Goal: Find contact information: Find contact information

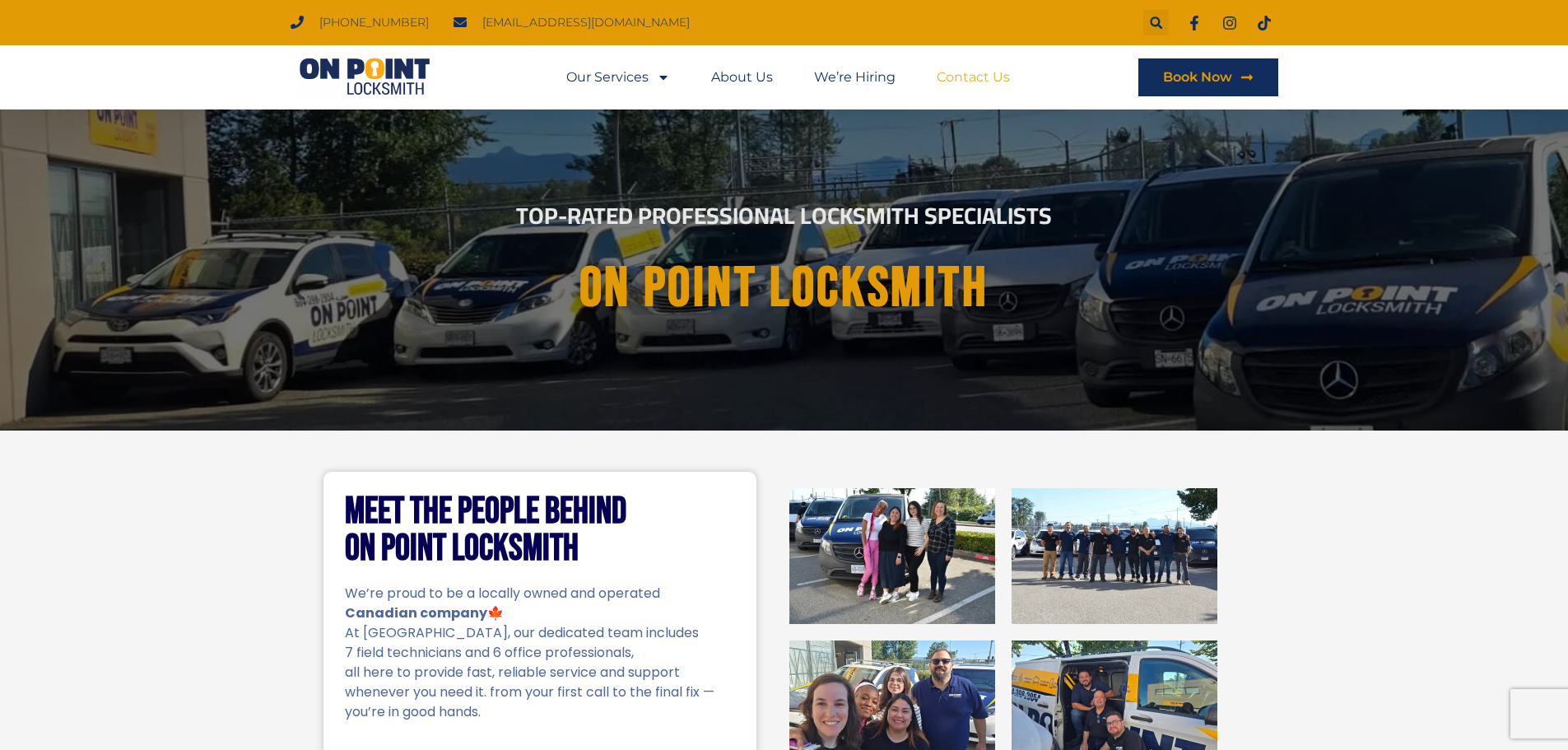
click at [986, 81] on link "Contact Us" at bounding box center [973, 77] width 73 height 38
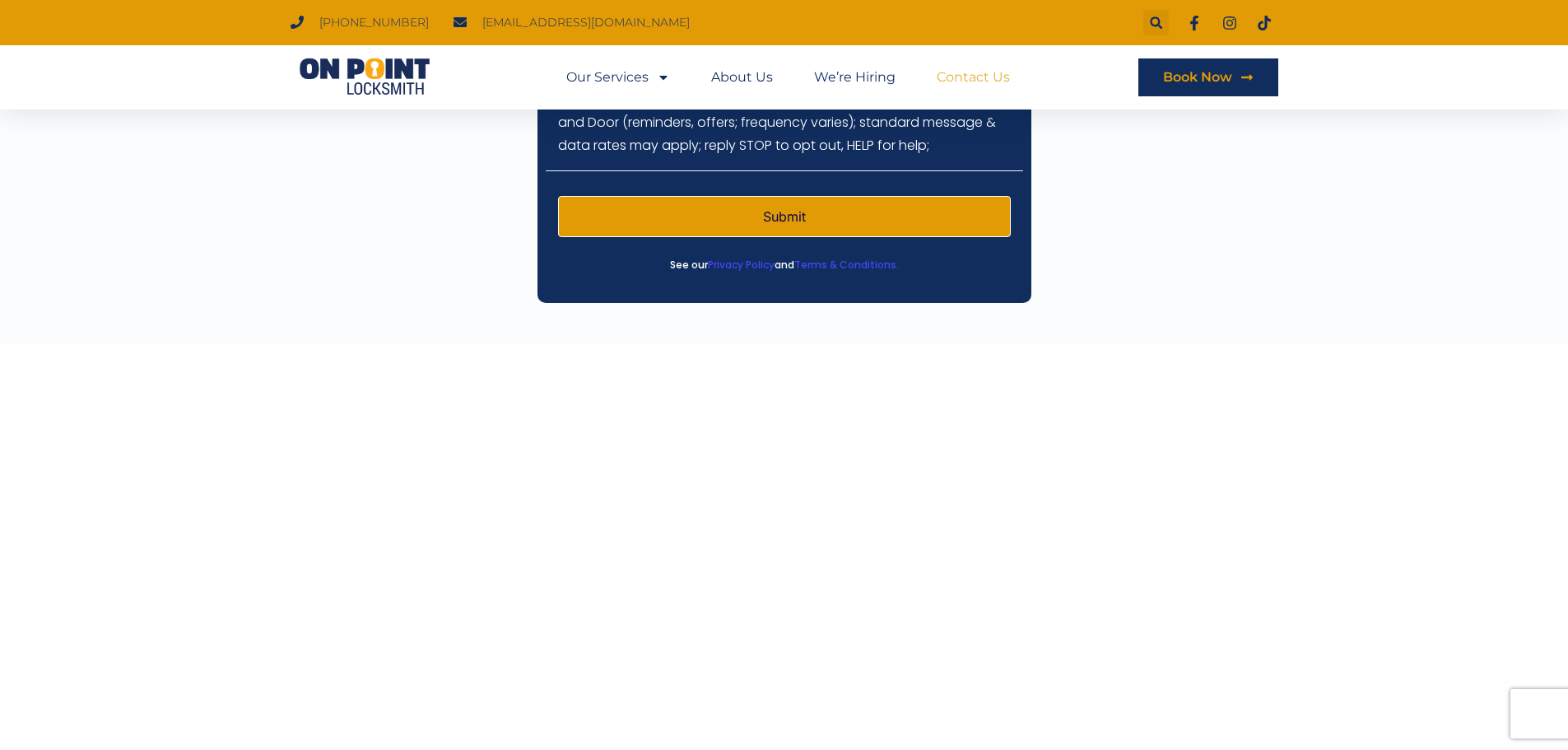
scroll to position [703, 0]
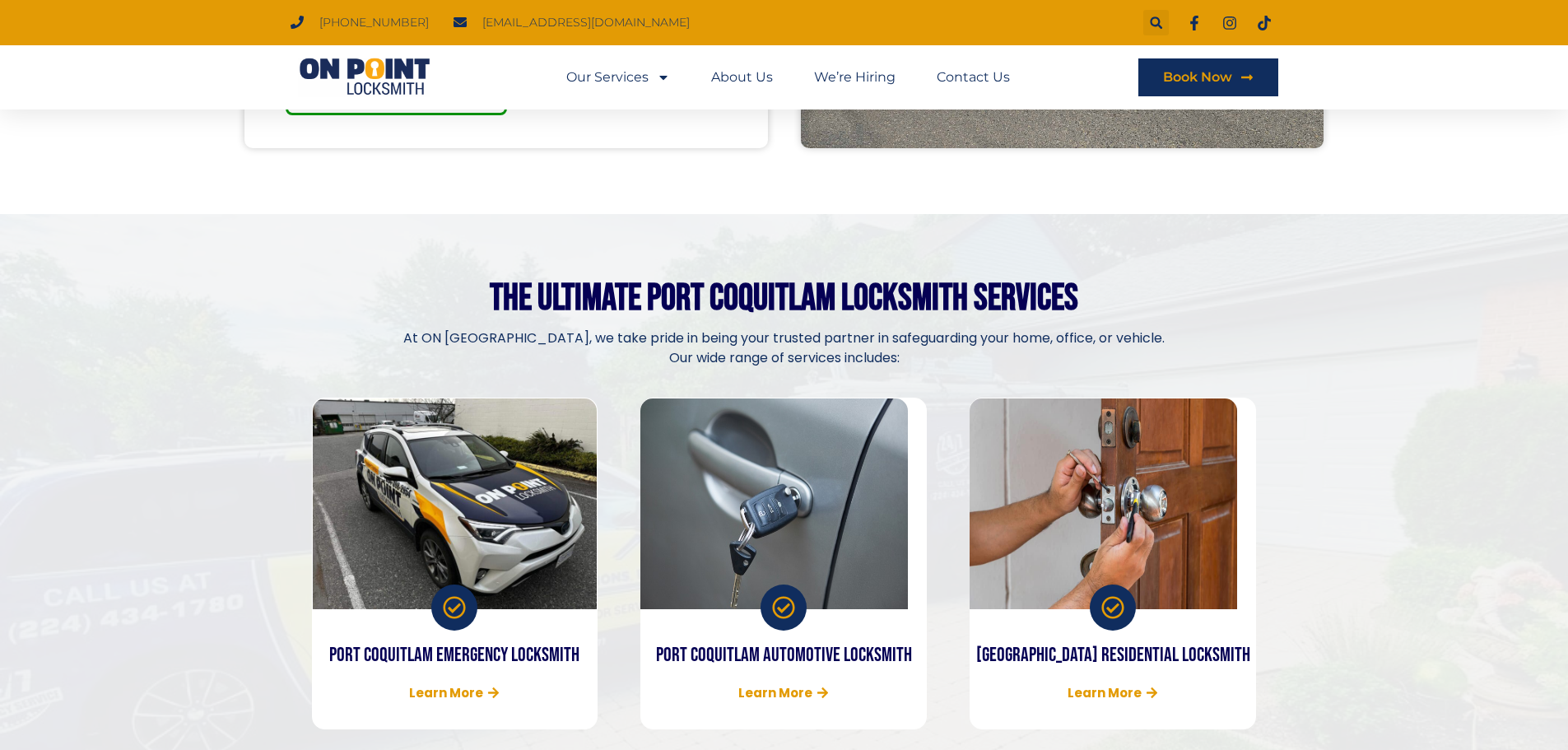
scroll to position [823, 0]
